Goal: Task Accomplishment & Management: Use online tool/utility

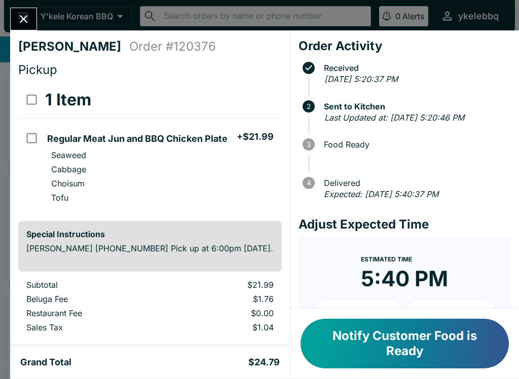
click at [498, 347] on button "Notify Customer Food is Ready" at bounding box center [405, 344] width 208 height 50
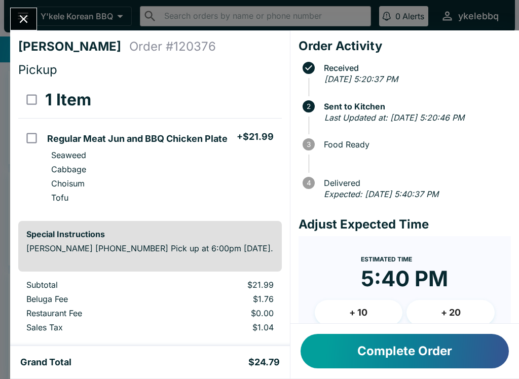
click at [492, 336] on button "Complete Order" at bounding box center [405, 351] width 208 height 34
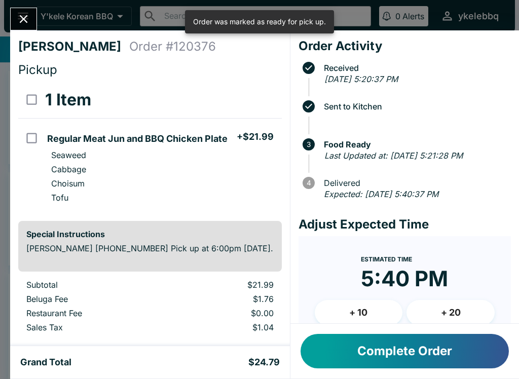
click at [511, 106] on span "Sent to Kitchen" at bounding box center [415, 106] width 192 height 9
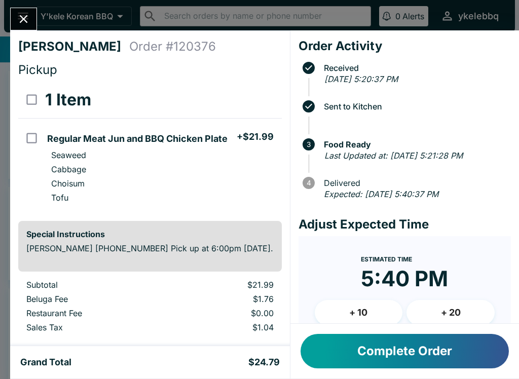
click at [25, 12] on button "Close" at bounding box center [24, 19] width 26 height 22
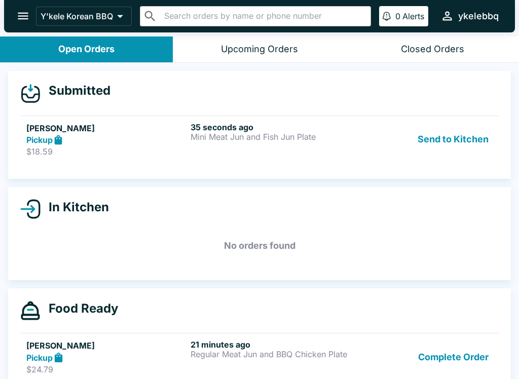
click at [117, 159] on link "[PERSON_NAME] Pickup $18.59 35 seconds ago Mini Meat Jun and Fish Jun Plate Sen…" at bounding box center [259, 140] width 479 height 48
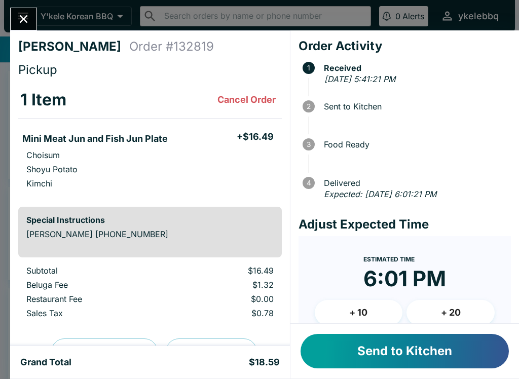
click at [426, 345] on button "Send to Kitchen" at bounding box center [405, 351] width 208 height 34
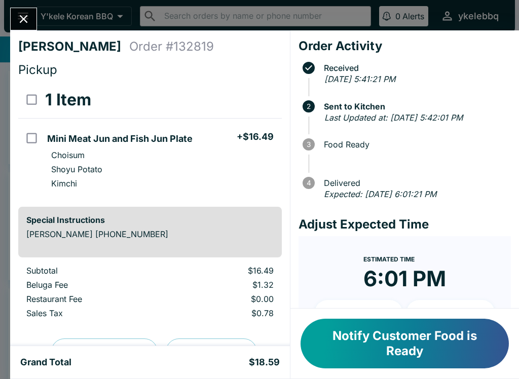
click at [436, 349] on button "Notify Customer Food is Ready" at bounding box center [405, 344] width 208 height 50
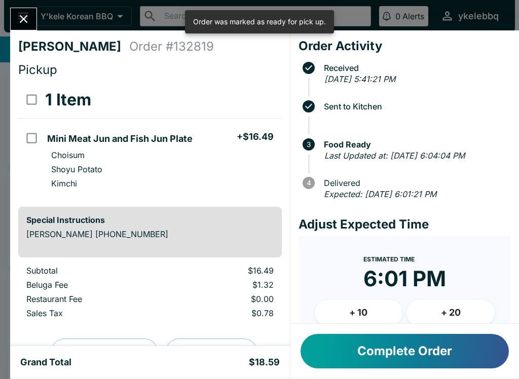
click at [27, 23] on icon "Close" at bounding box center [24, 19] width 8 height 8
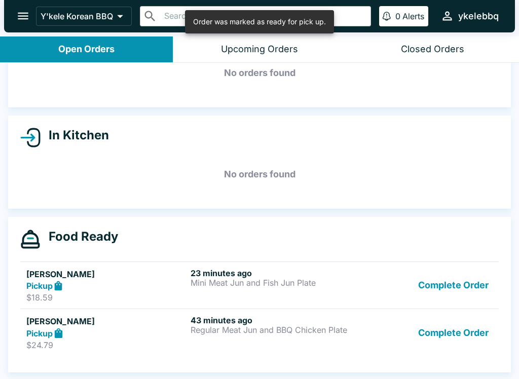
scroll to position [57, 0]
click at [480, 337] on button "Complete Order" at bounding box center [453, 332] width 79 height 35
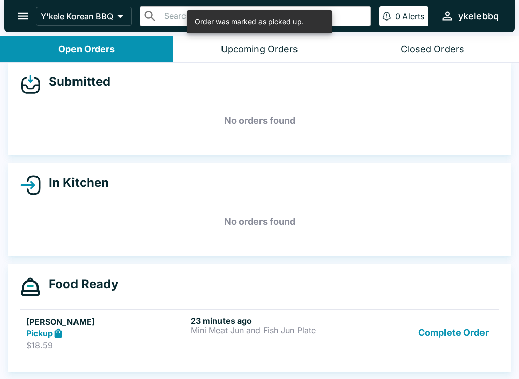
click at [361, 316] on div "Complete Order" at bounding box center [423, 333] width 137 height 35
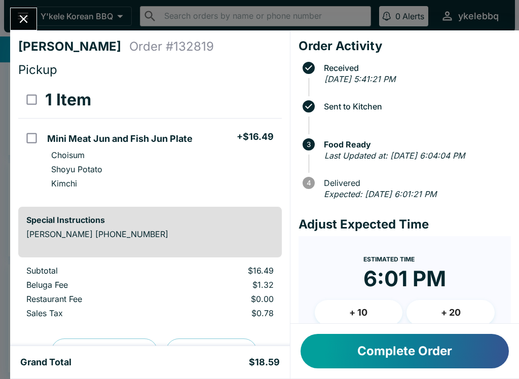
click at [464, 349] on button "Complete Order" at bounding box center [405, 351] width 208 height 34
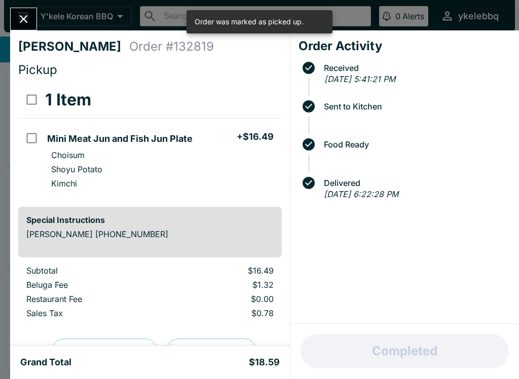
click at [20, 11] on button "Close" at bounding box center [24, 19] width 26 height 22
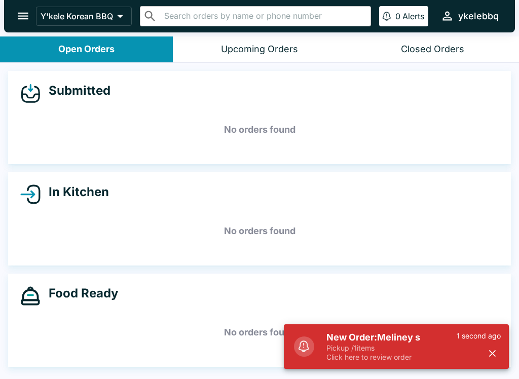
click at [424, 352] on p "Pickup / 1 items" at bounding box center [392, 348] width 130 height 9
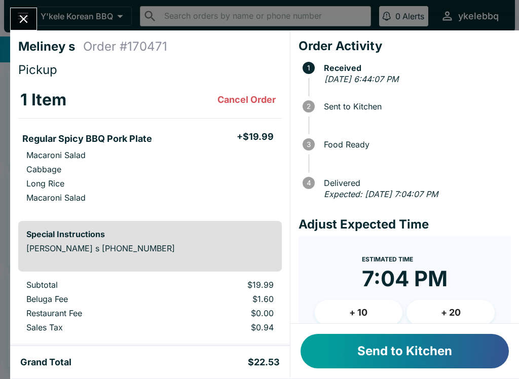
click at [472, 347] on button "Send to Kitchen" at bounding box center [405, 351] width 208 height 34
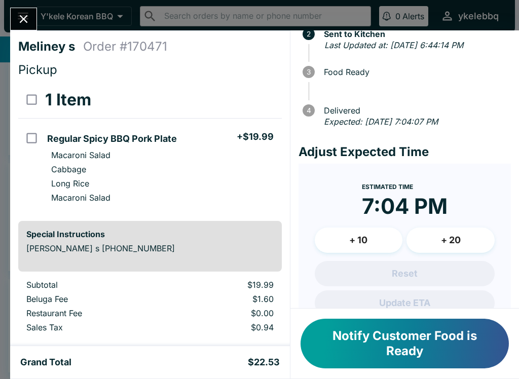
scroll to position [74, 0]
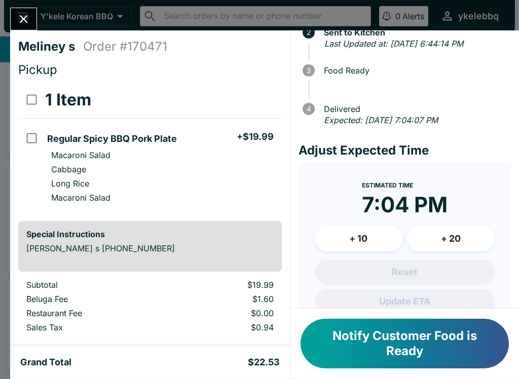
click at [396, 357] on button "Notify Customer Food is Ready" at bounding box center [405, 344] width 208 height 50
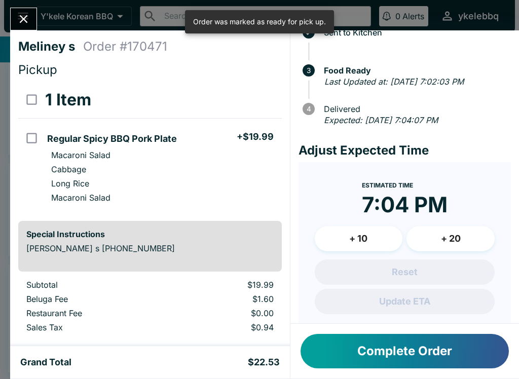
click at [389, 347] on button "Complete Order" at bounding box center [405, 351] width 208 height 34
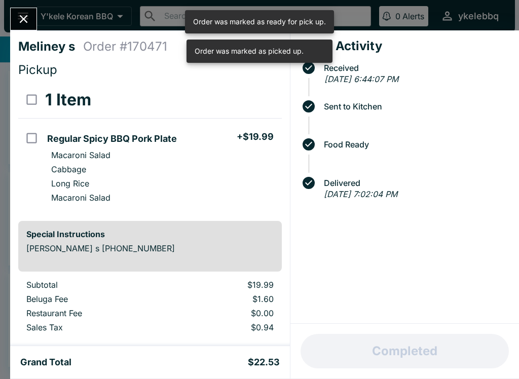
click at [22, 14] on icon "Close" at bounding box center [24, 19] width 14 height 14
